Goal: Transaction & Acquisition: Obtain resource

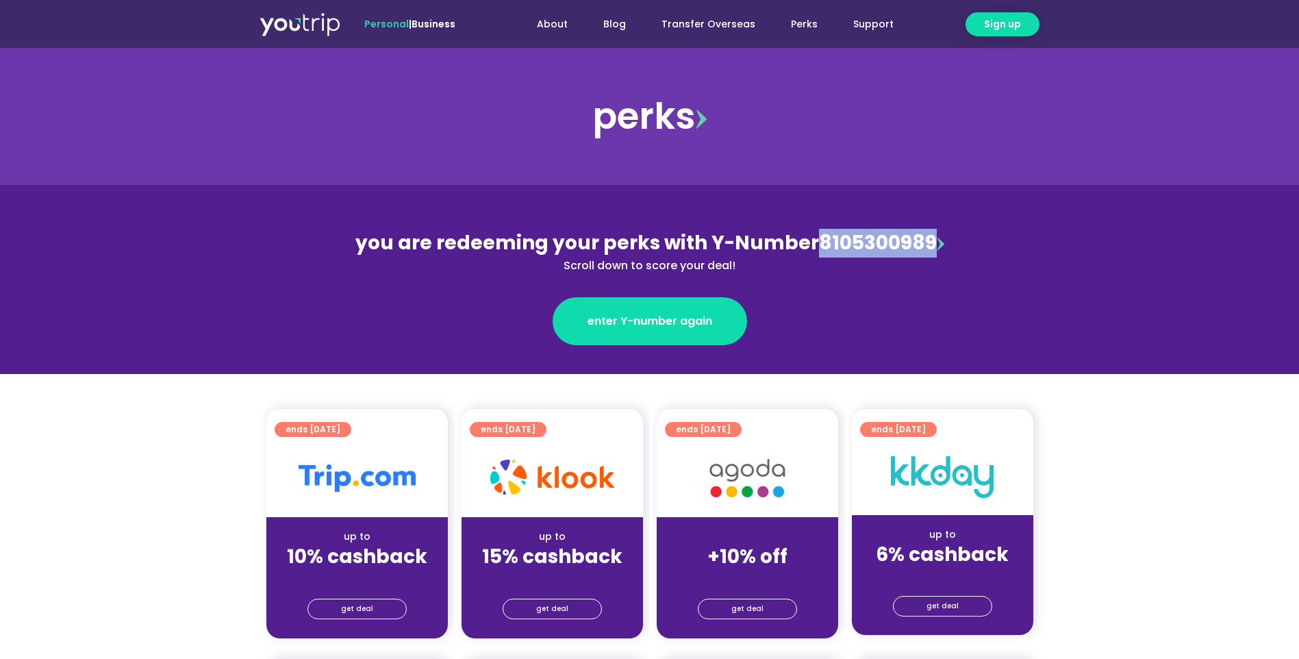
drag, startPoint x: 928, startPoint y: 244, endPoint x: 813, endPoint y: 248, distance: 115.1
click at [813, 248] on div "you are redeeming your perks with Y-Number 8105300989 Scroll down to score your…" at bounding box center [650, 251] width 594 height 45
copy div "8105300989"
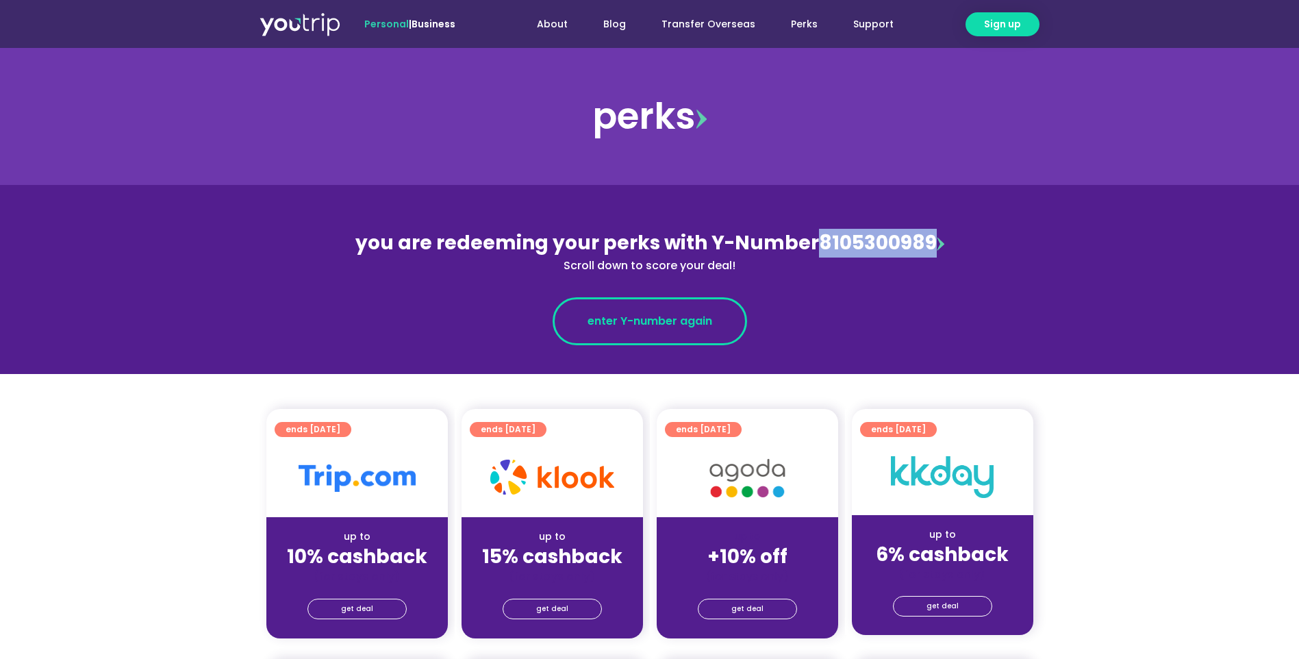
click at [619, 335] on link "enter Y-number again" at bounding box center [649, 321] width 194 height 48
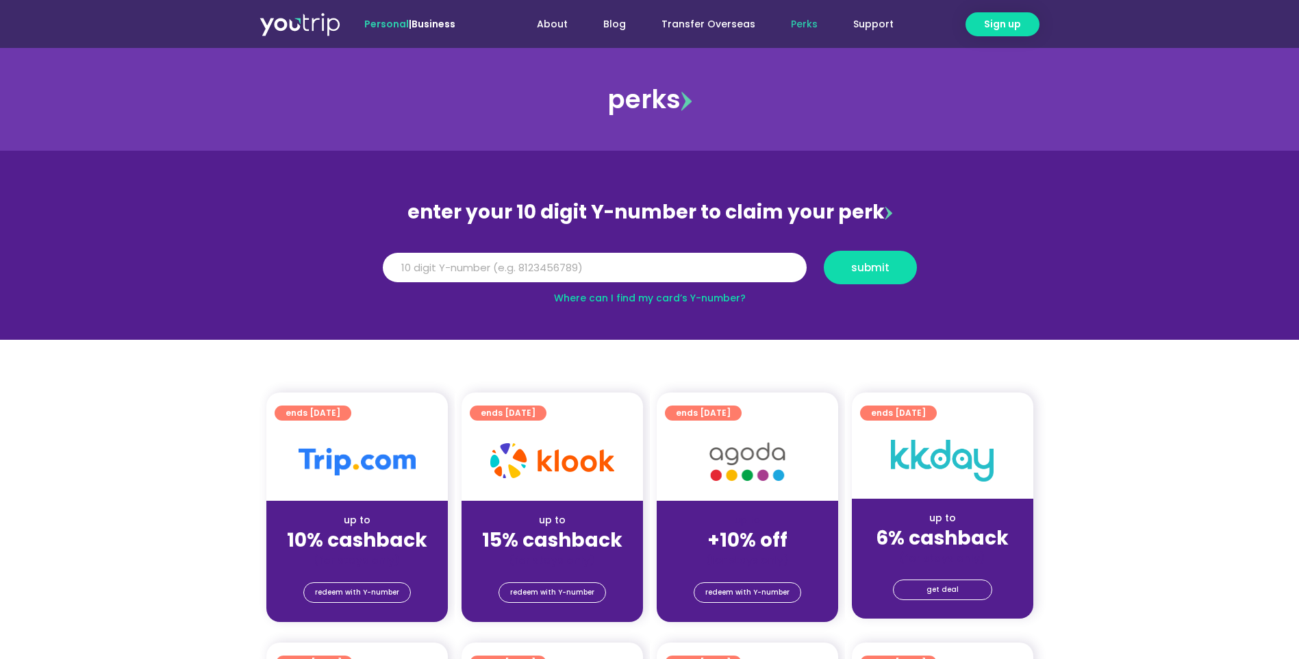
click at [587, 268] on input "Y Number" at bounding box center [595, 268] width 424 height 30
type input "8105300989"
click at [850, 284] on div "Y Number 8105300989 submit" at bounding box center [649, 273] width 551 height 44
click at [857, 276] on button "submit" at bounding box center [870, 268] width 93 height 34
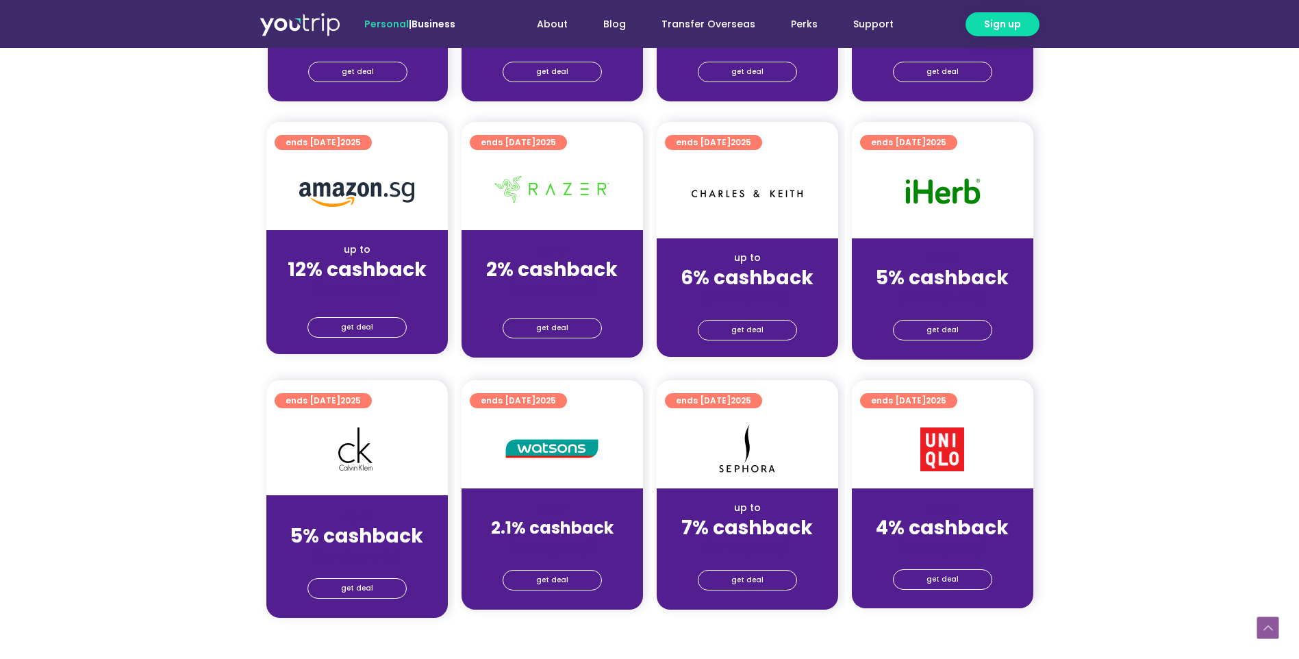
scroll to position [776, 0]
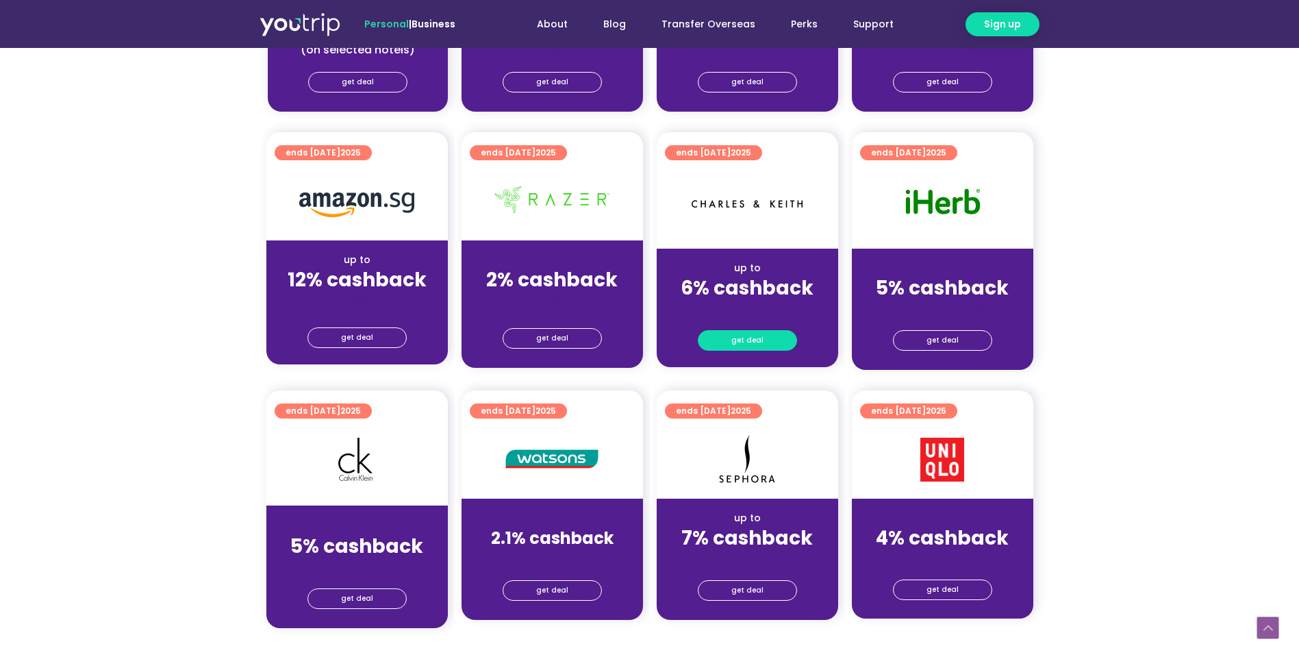
click at [751, 338] on span "get deal" at bounding box center [747, 340] width 32 height 19
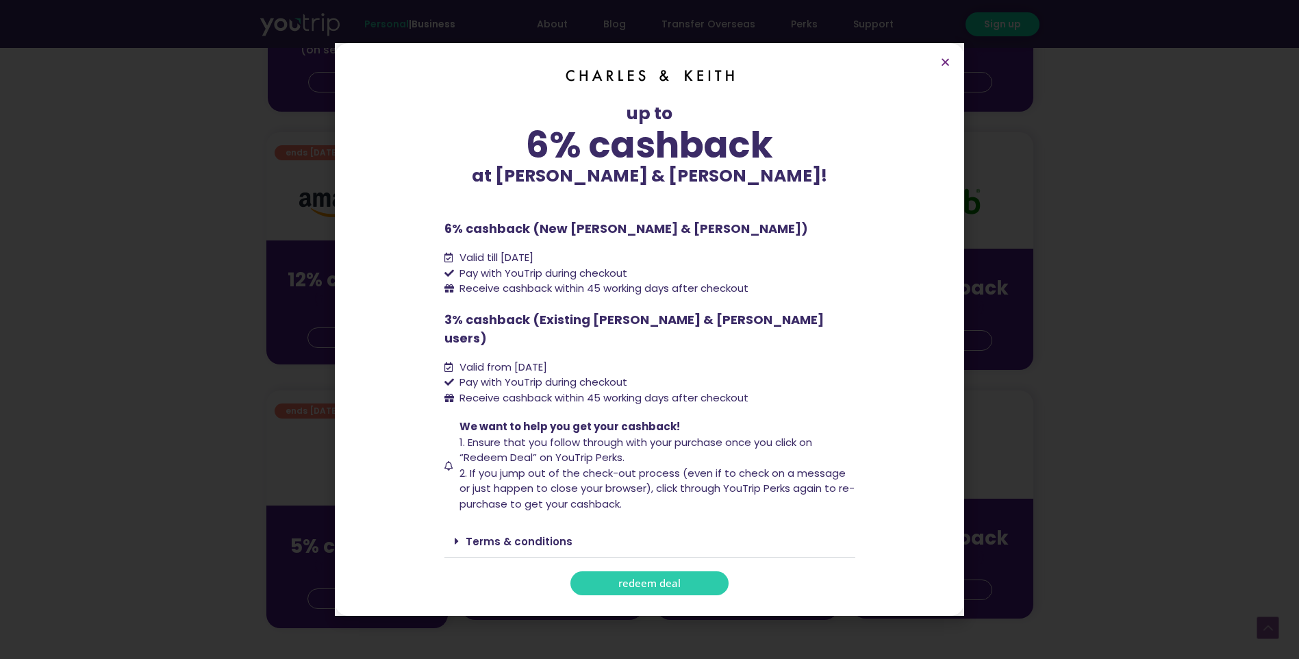
click at [640, 578] on span "redeem deal" at bounding box center [649, 583] width 62 height 10
